Goal: Find specific page/section: Find specific page/section

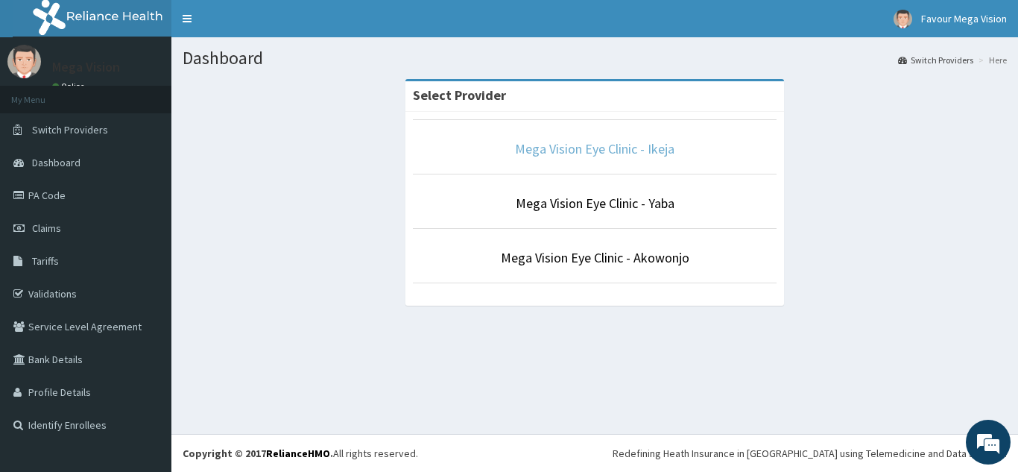
click at [652, 145] on link "Mega Vision Eye Clinic - Ikeja" at bounding box center [595, 148] width 160 height 17
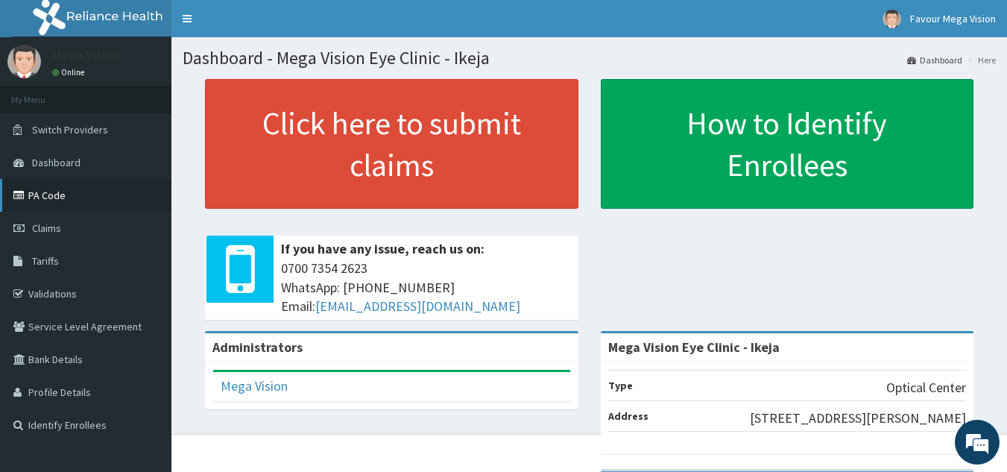
click at [94, 196] on link "PA Code" at bounding box center [85, 195] width 171 height 33
